Goal: Check status: Check status

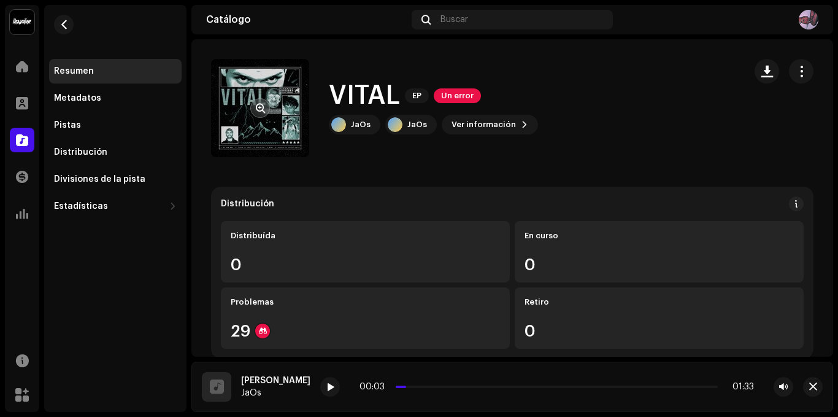
click at [258, 109] on span "button" at bounding box center [260, 108] width 9 height 10
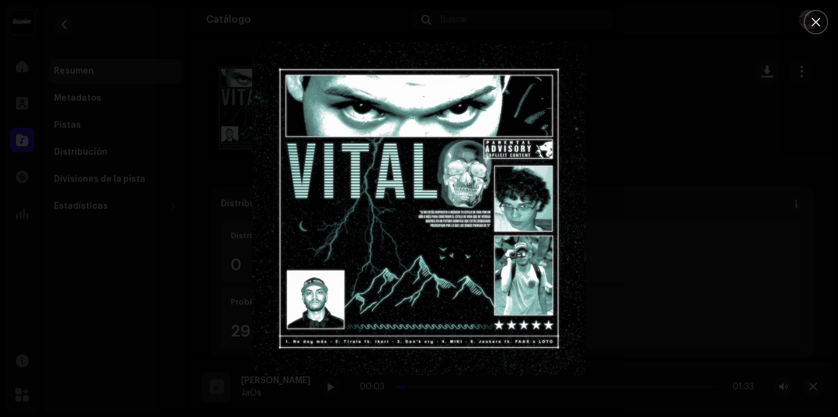
click at [817, 18] on icon "Close" at bounding box center [816, 22] width 11 height 11
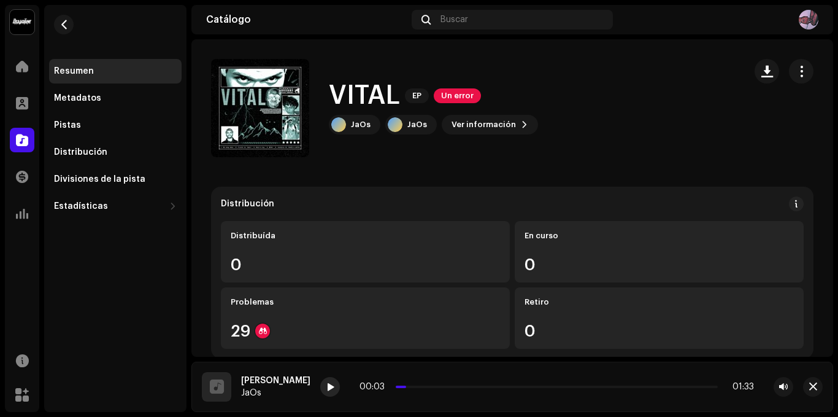
click at [320, 388] on div at bounding box center [330, 387] width 20 height 20
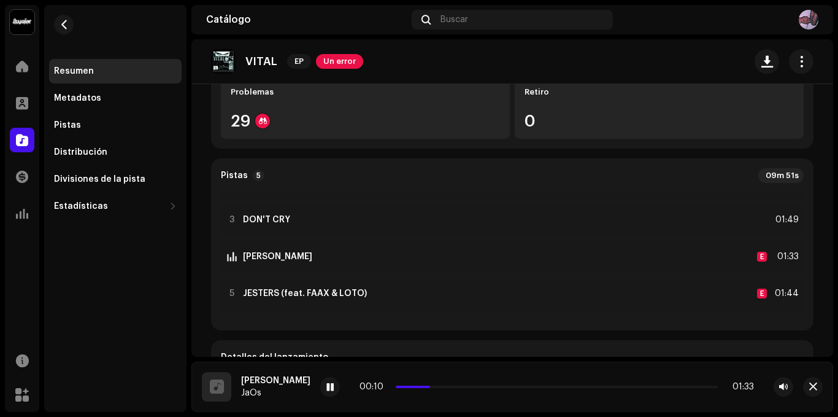
scroll to position [215, 0]
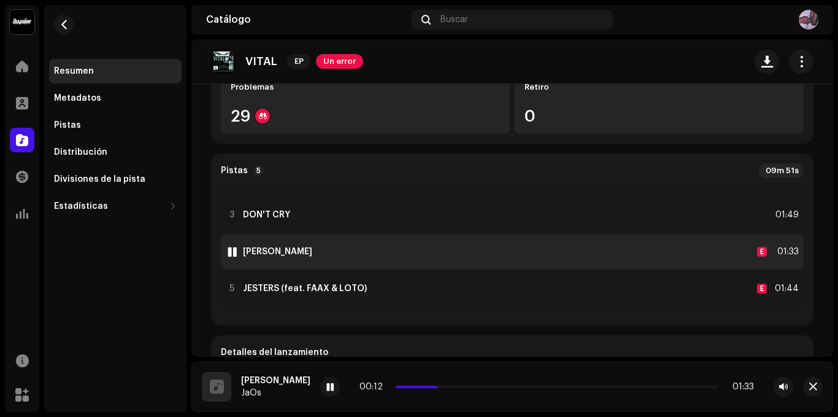
click at [233, 250] on div at bounding box center [232, 252] width 9 height 10
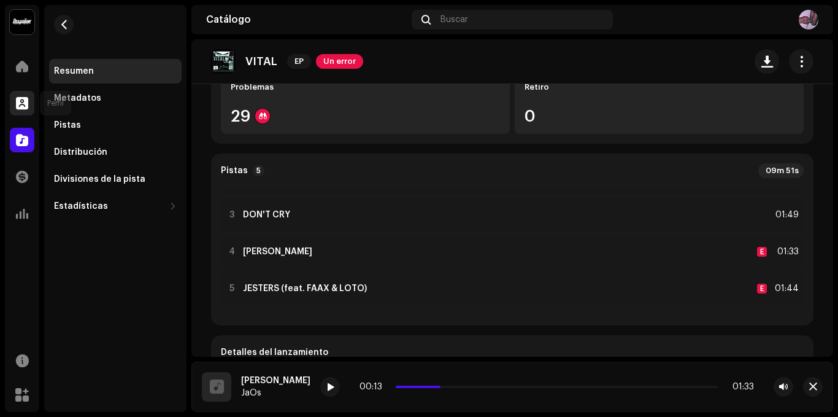
click at [25, 101] on span at bounding box center [22, 103] width 12 height 10
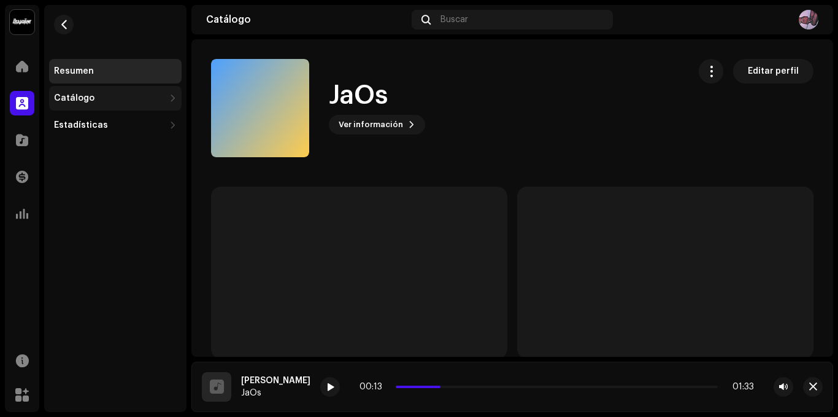
click at [122, 102] on div "Catálogo" at bounding box center [109, 98] width 110 height 10
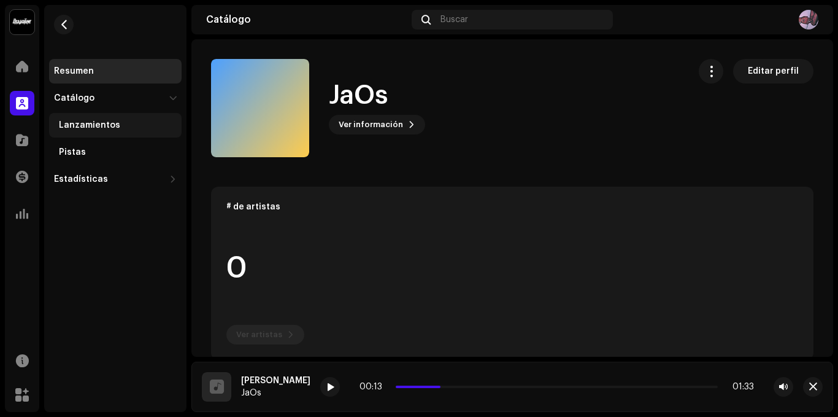
click at [118, 126] on div "Lanzamientos" at bounding box center [118, 125] width 118 height 10
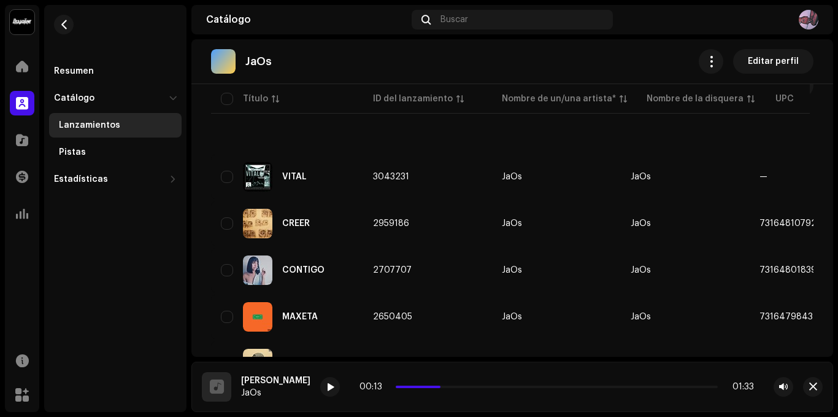
scroll to position [150, 0]
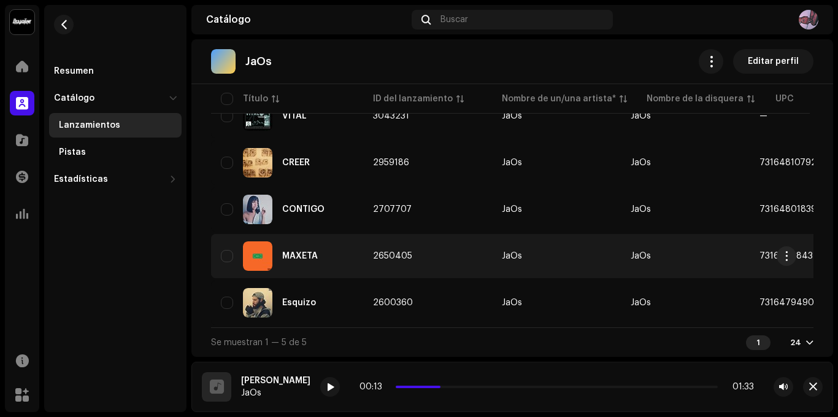
click at [349, 234] on td "MAXETA" at bounding box center [287, 256] width 152 height 44
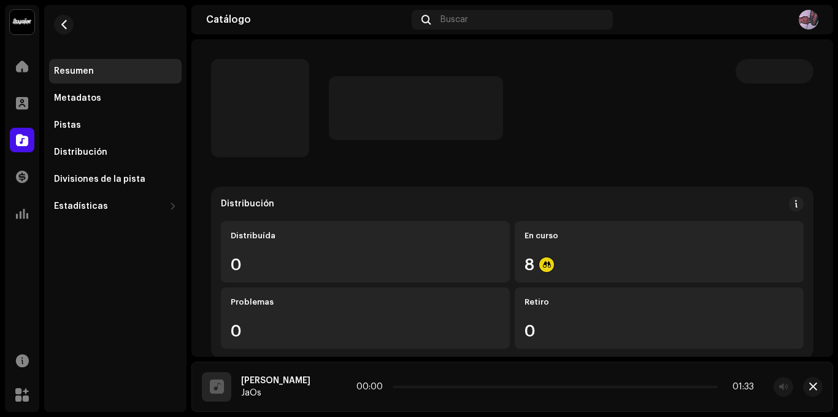
drag, startPoint x: 396, startPoint y: 386, endPoint x: 331, endPoint y: 387, distance: 64.5
click at [357, 387] on div "00:00 01:33" at bounding box center [556, 387] width 398 height 10
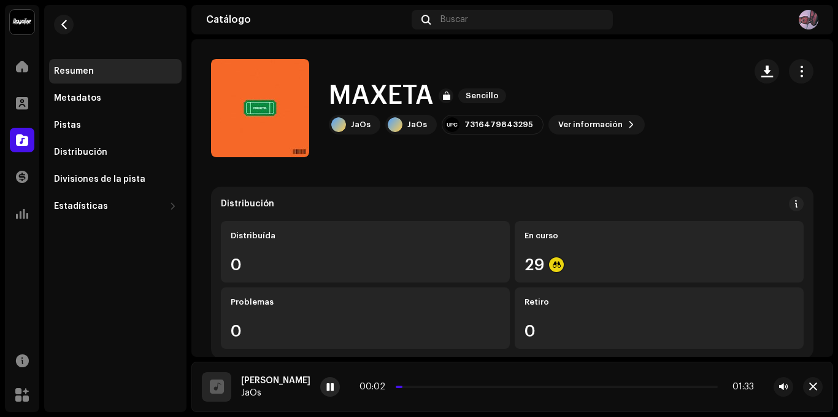
click at [327, 384] on span at bounding box center [330, 387] width 7 height 10
click at [568, 120] on span "Ver información" at bounding box center [590, 124] width 64 height 25
click at [691, 176] on div "MAXETA 2650405 Metadatos Distribución Idioma de metadatos Spanish ([GEOGRAPHIC_…" at bounding box center [419, 208] width 838 height 417
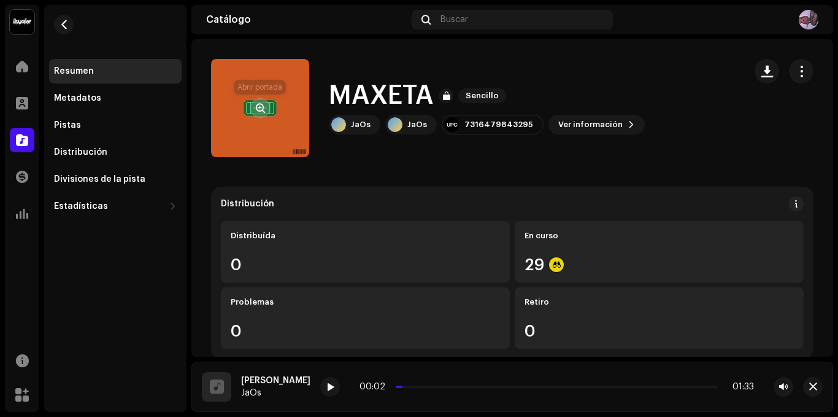
click at [262, 107] on span "button" at bounding box center [260, 108] width 9 height 10
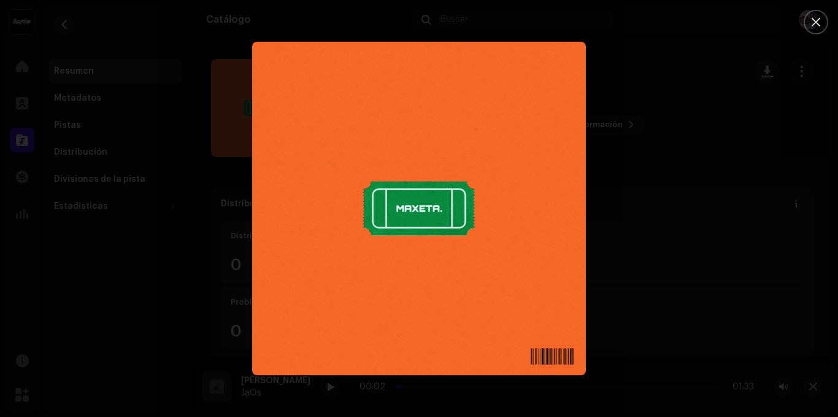
click at [617, 217] on div at bounding box center [419, 208] width 838 height 417
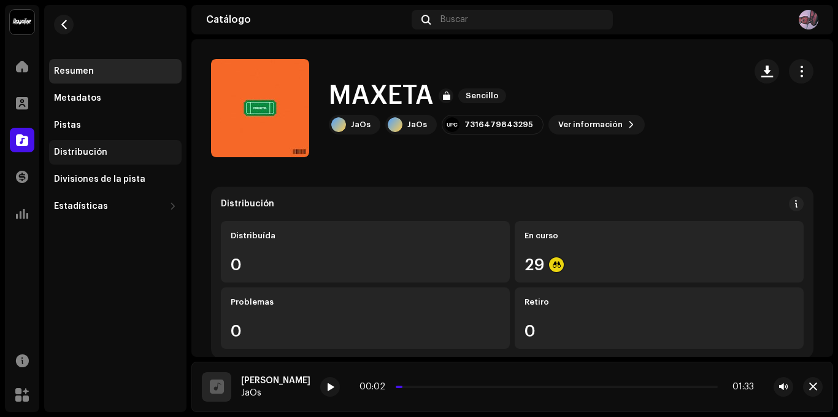
click at [122, 160] on div "Distribución" at bounding box center [115, 152] width 133 height 25
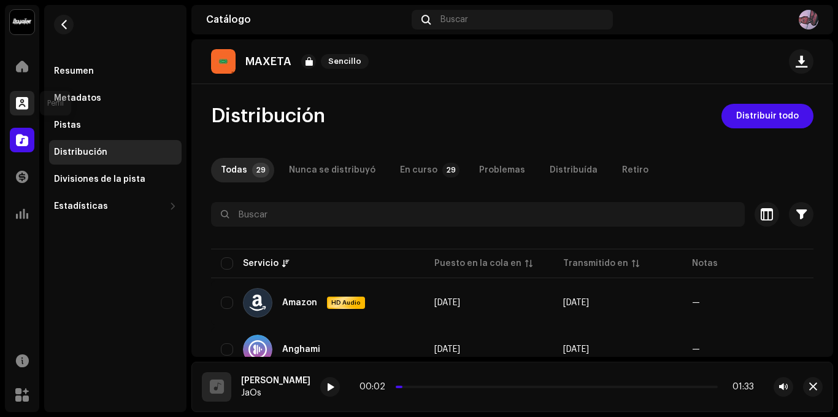
click at [24, 93] on div at bounding box center [22, 103] width 25 height 25
